Goal: Find specific page/section: Find specific page/section

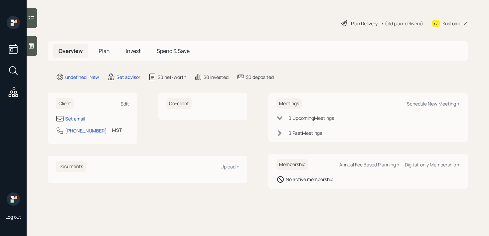
click at [31, 49] on icon at bounding box center [31, 46] width 7 height 7
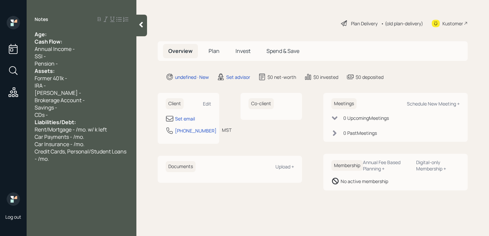
click at [70, 36] on div "Age:" at bounding box center [82, 34] width 94 height 7
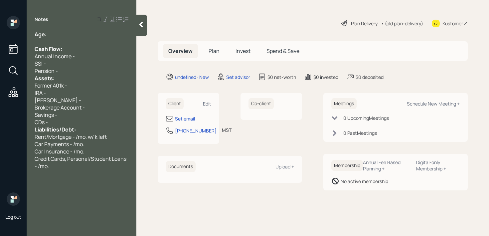
click at [72, 68] on div "Pension -" at bounding box center [82, 70] width 94 height 7
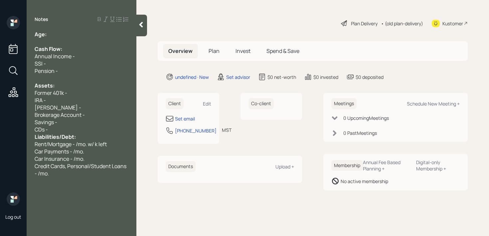
click at [138, 22] on icon at bounding box center [141, 24] width 7 height 7
